Goal: Task Accomplishment & Management: Manage account settings

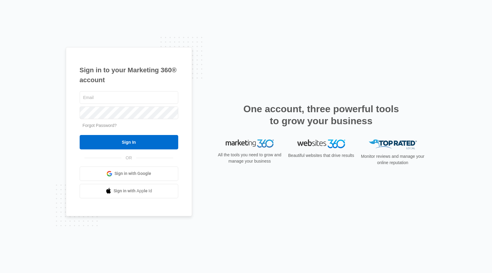
click at [109, 105] on div at bounding box center [129, 112] width 99 height 15
click at [108, 95] on input "text" at bounding box center [129, 97] width 99 height 13
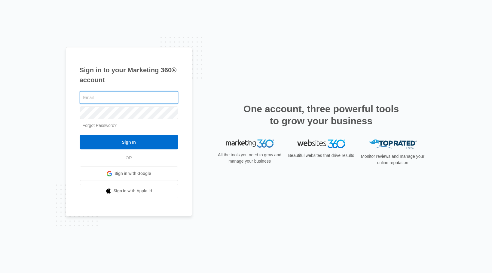
click at [93, 92] on input "text" at bounding box center [129, 97] width 99 height 13
paste input "ryon@localleap.com"
type input "ryon@localleap.com"
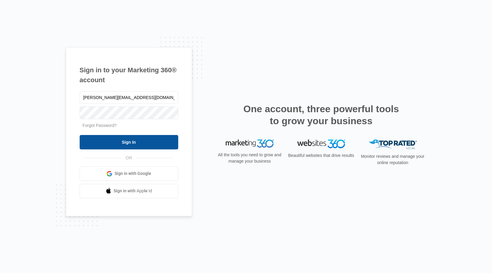
click at [115, 137] on input "Sign In" at bounding box center [129, 142] width 99 height 14
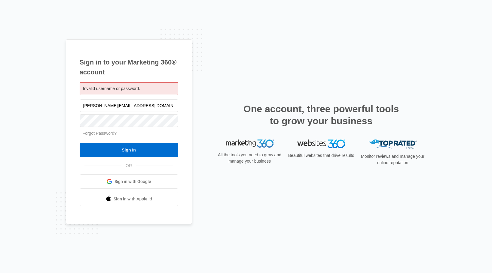
click at [125, 89] on span "Invalid username or password." at bounding box center [111, 88] width 57 height 5
click at [107, 131] on link "Forgot Password?" at bounding box center [100, 133] width 34 height 5
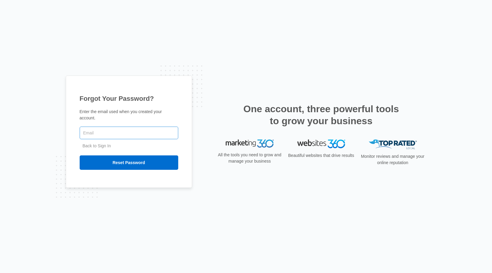
click at [116, 127] on input "text" at bounding box center [129, 133] width 99 height 13
click at [98, 127] on input "P9rZ:qA5CqWf-.D" at bounding box center [129, 133] width 99 height 13
paste input "ryon@localleap.com"
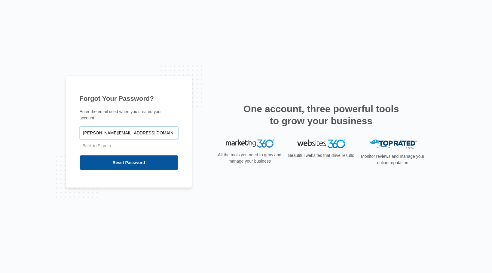
type input "[PERSON_NAME][EMAIL_ADDRESS][DOMAIN_NAME]"
click at [106, 158] on input "Reset Password" at bounding box center [129, 163] width 99 height 14
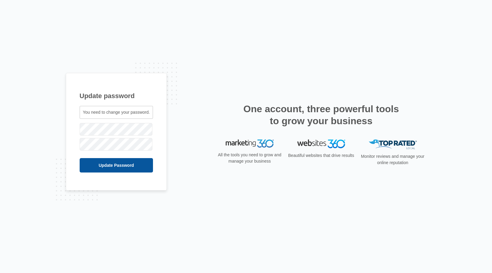
click at [102, 163] on input "Update Password" at bounding box center [117, 165] width 74 height 14
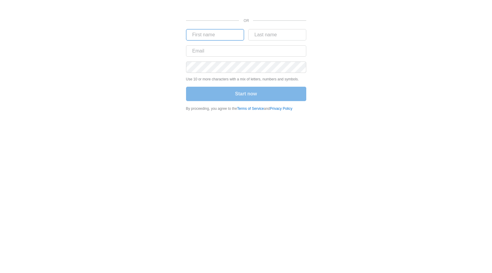
click at [238, 37] on input "text" at bounding box center [215, 34] width 58 height 11
type input "Ryon"
type input "Gross"
type input "ryon@localleap.com"
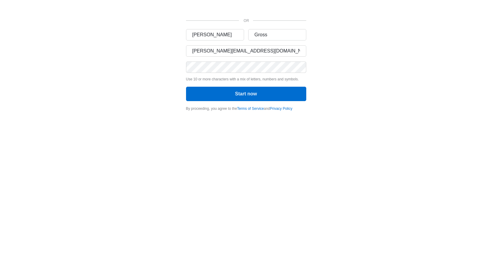
click at [181, 84] on div "OR Ryon Gross ryon@localleap.com Use 10 or more characters with a mix of letter…" at bounding box center [246, 57] width 361 height 115
click at [206, 88] on button "Start now" at bounding box center [246, 94] width 120 height 14
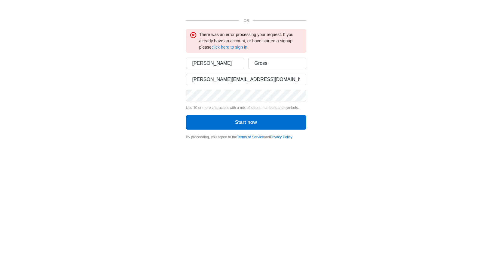
click at [222, 49] on link "click here to sign in" at bounding box center [230, 47] width 36 height 5
